Goal: Information Seeking & Learning: Learn about a topic

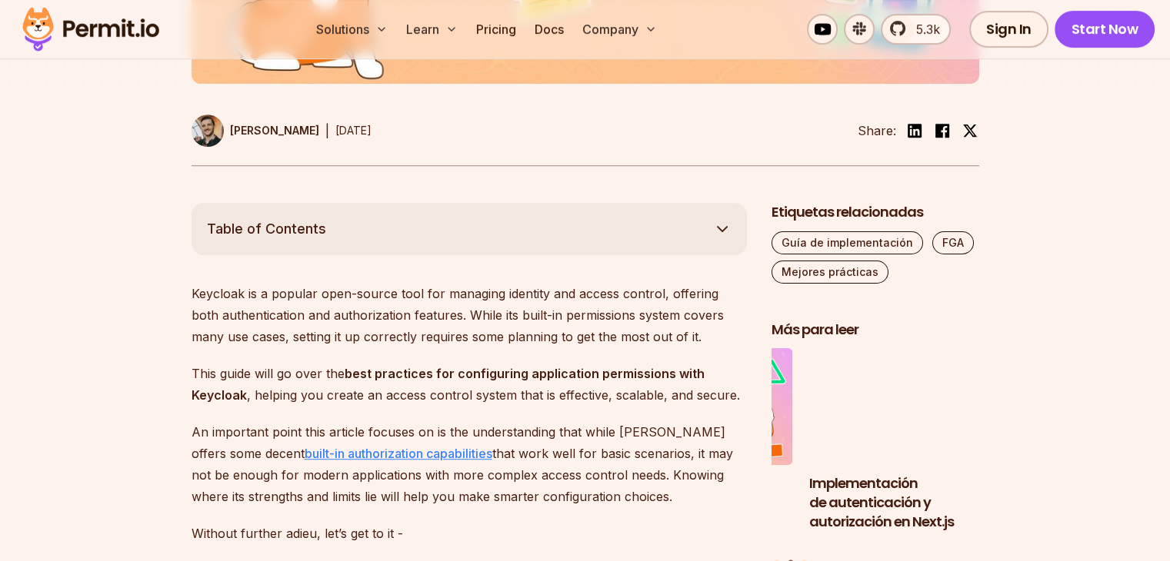
scroll to position [728, 0]
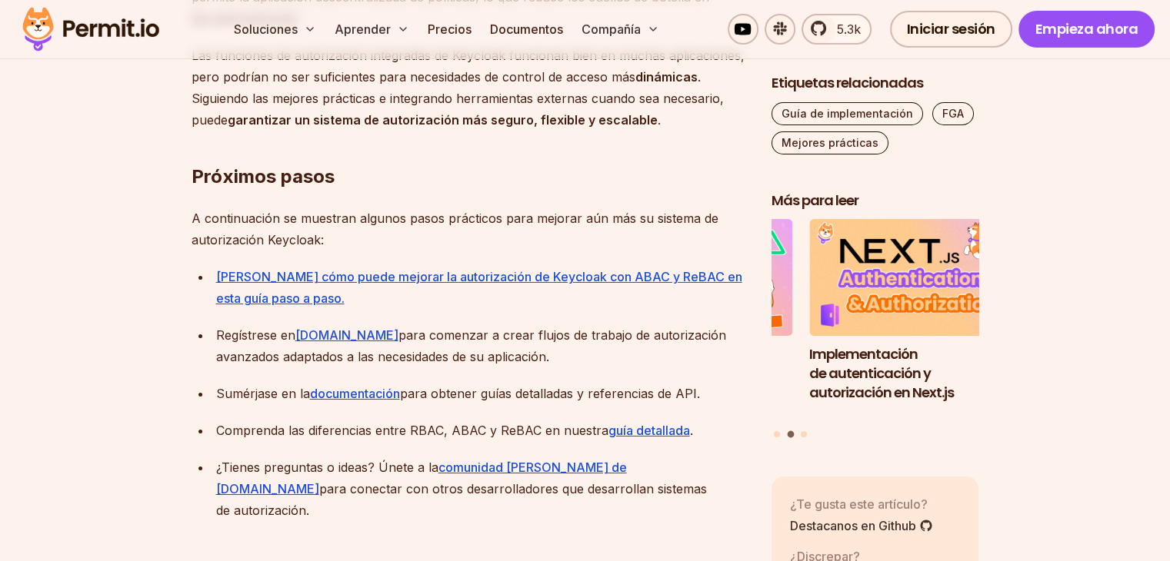
scroll to position [5220, 0]
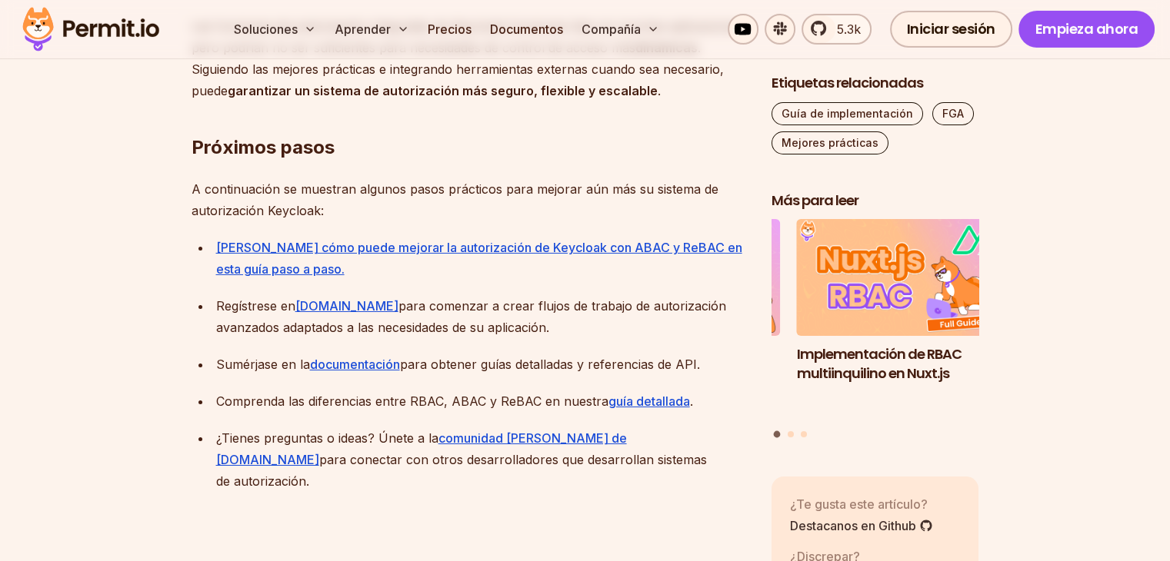
click at [491, 298] on font "para comenzar a crear flujos de trabajo de autorización avanzados adaptados a l…" at bounding box center [471, 316] width 510 height 37
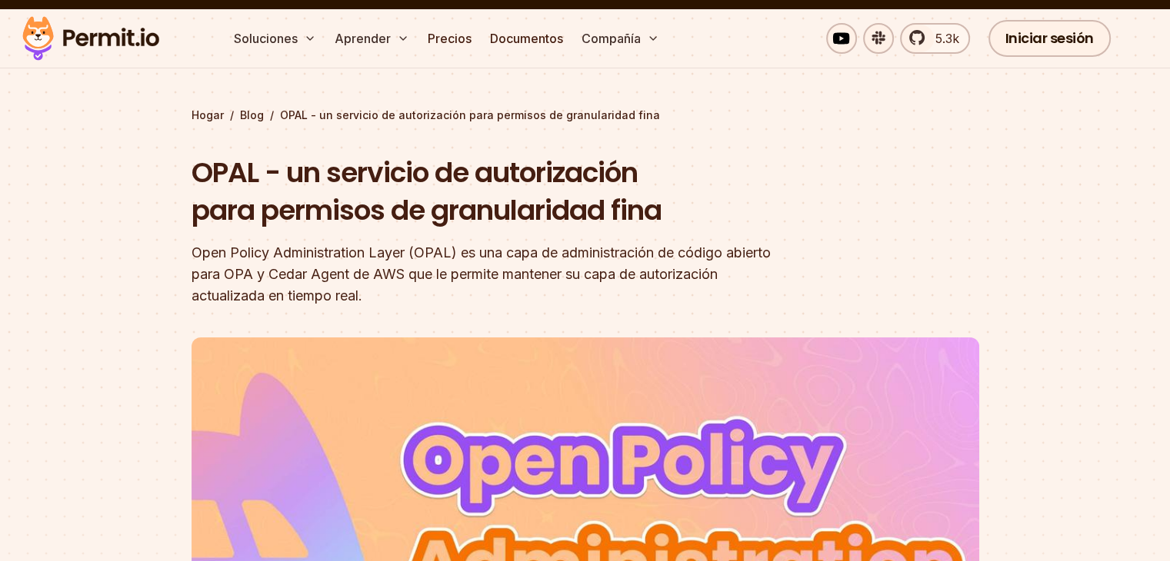
click at [897, 308] on header "OPAL - un servicio de autorización para permisos de granularidad fina Open Poli…" at bounding box center [586, 508] width 788 height 709
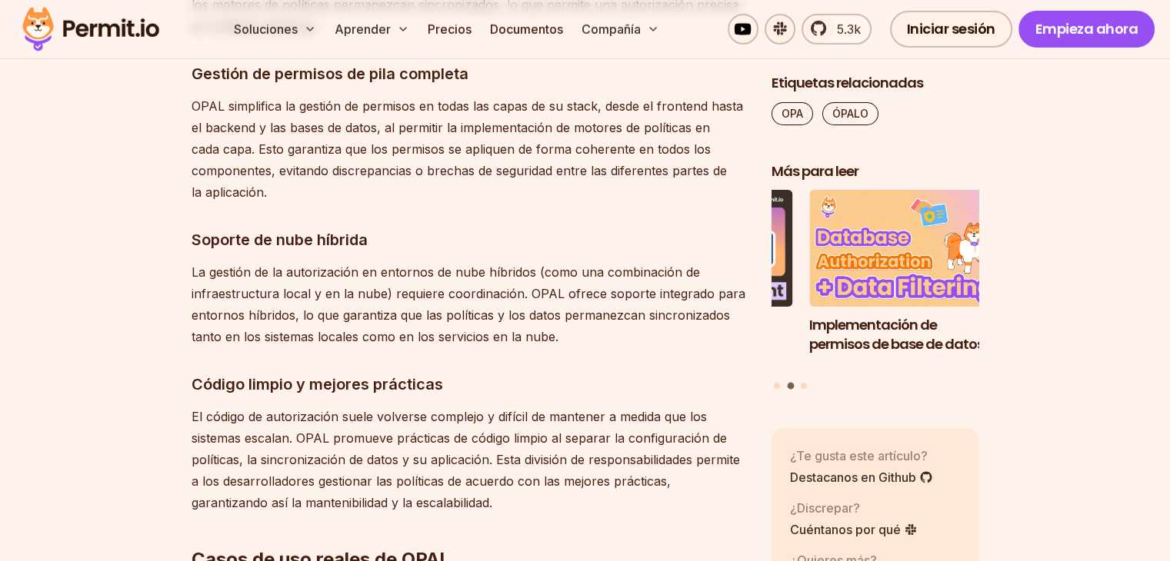
scroll to position [4796, 0]
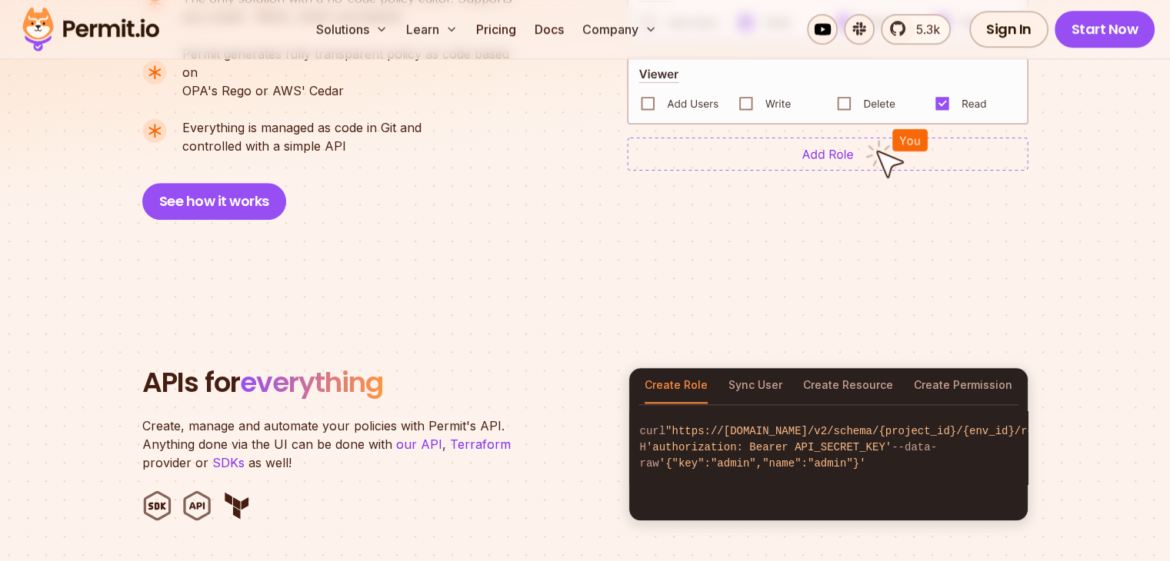
scroll to position [1352, 0]
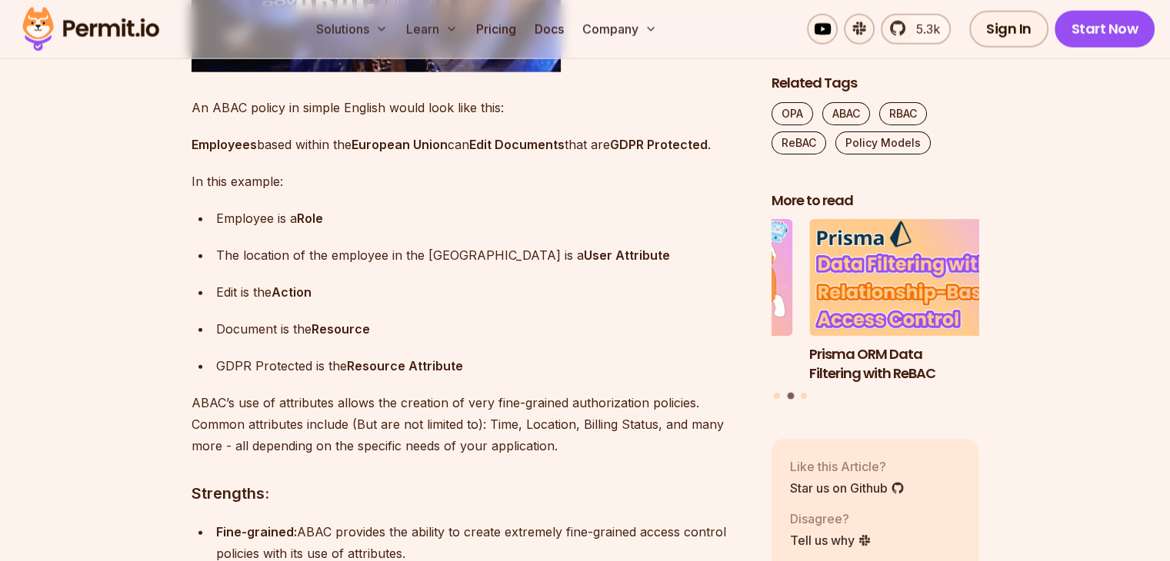
scroll to position [4513, 0]
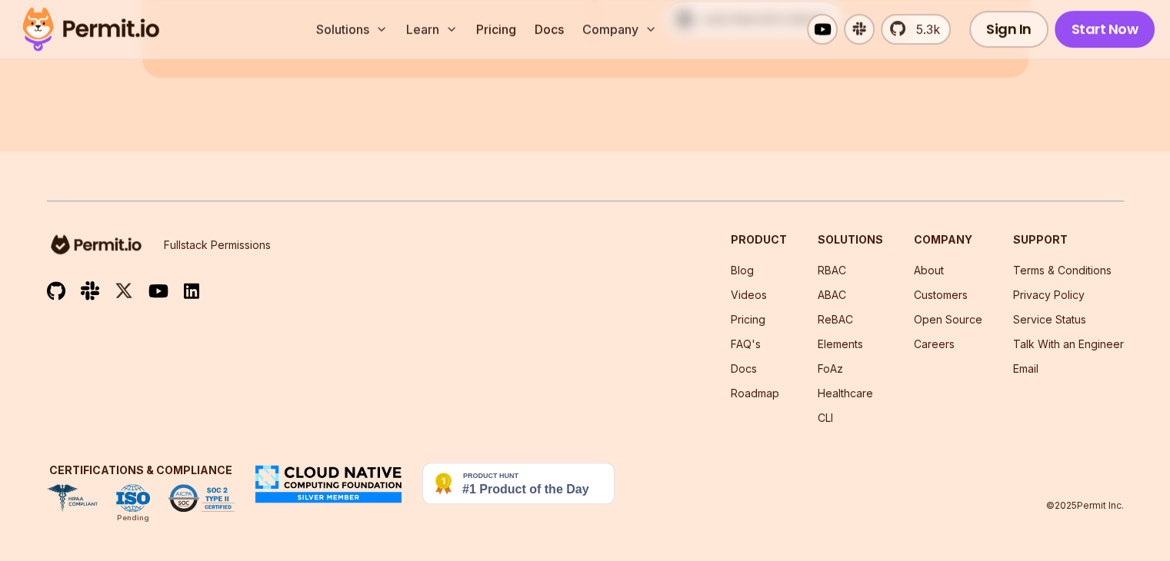
scroll to position [13028, 0]
